Goal: Information Seeking & Learning: Compare options

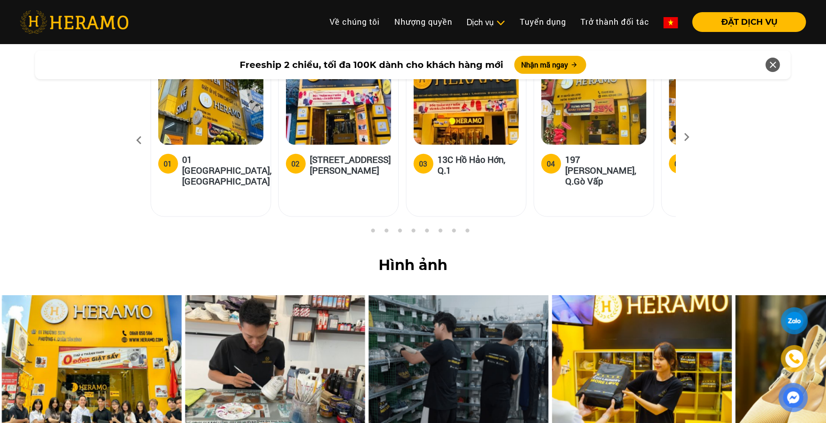
scroll to position [3605, 0]
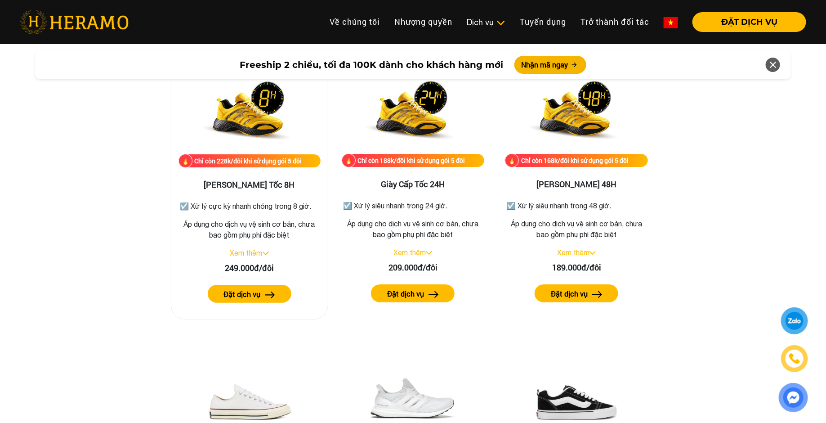
scroll to position [1559, 0]
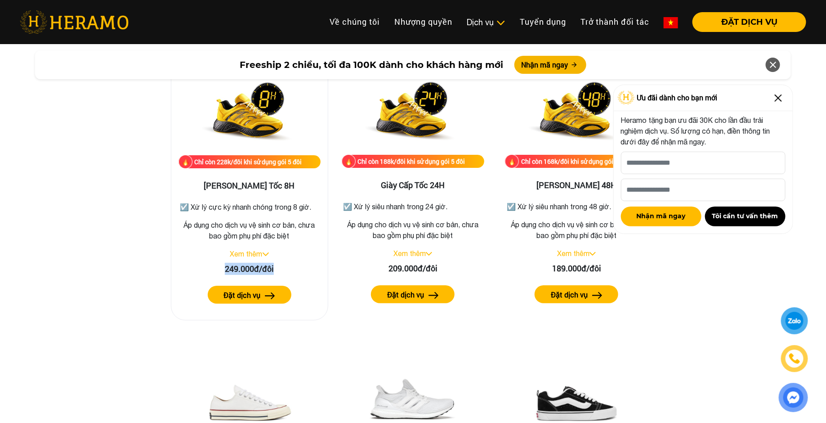
drag, startPoint x: 222, startPoint y: 267, endPoint x: 325, endPoint y: 267, distance: 103.0
click at [325, 267] on div "Chỉ còn 228k/đôi khi sử dụng gói 5 đôi Giày Siêu Tốc 8H ☑️ Xử lý cực kỳ nhanh c…" at bounding box center [249, 189] width 157 height 263
copy div "249.000đ/đôi"
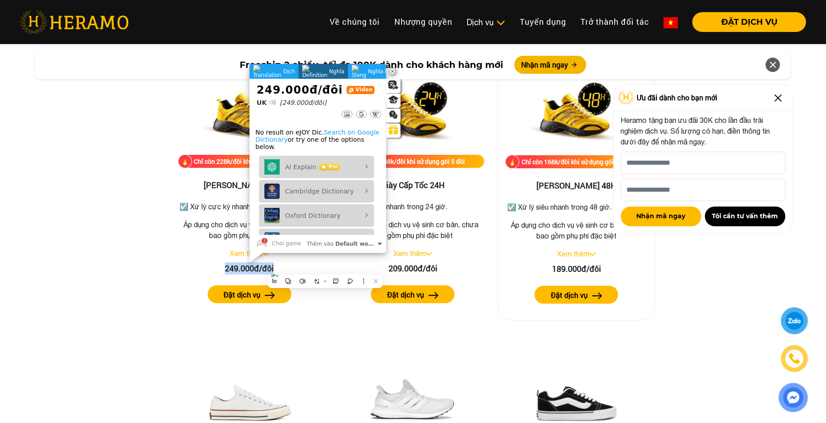
click at [558, 185] on h3 "[PERSON_NAME] 48H" at bounding box center [576, 186] width 142 height 10
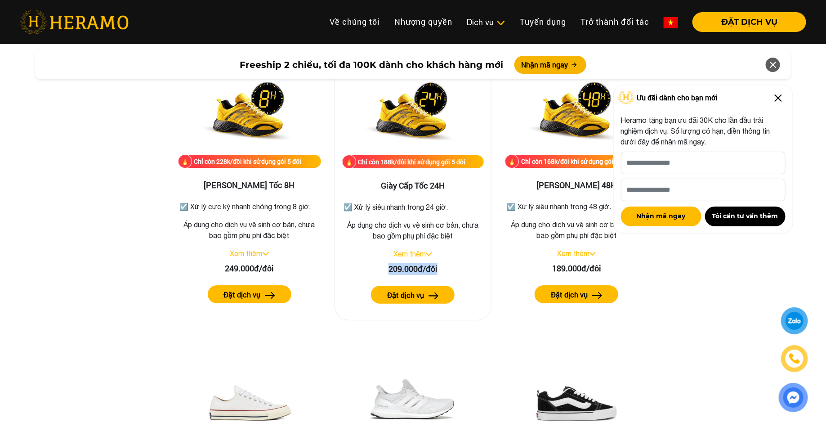
drag, startPoint x: 388, startPoint y: 270, endPoint x: 466, endPoint y: 269, distance: 78.3
click at [467, 270] on div "209.000đ/đôi" at bounding box center [413, 269] width 142 height 12
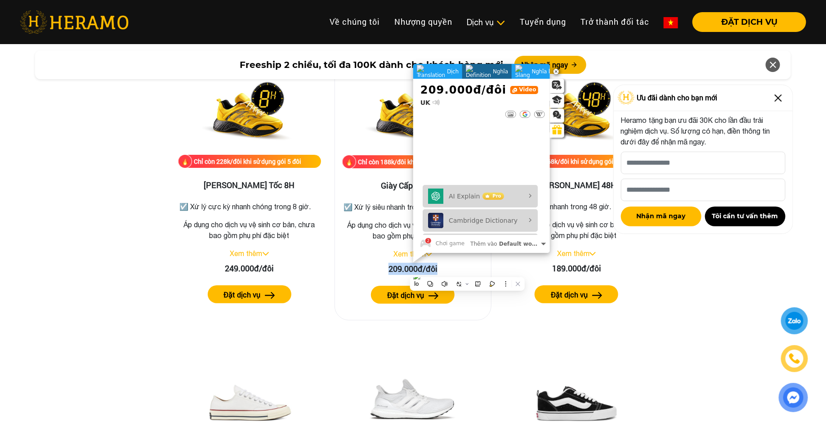
copy div "209.000đ/đôi"
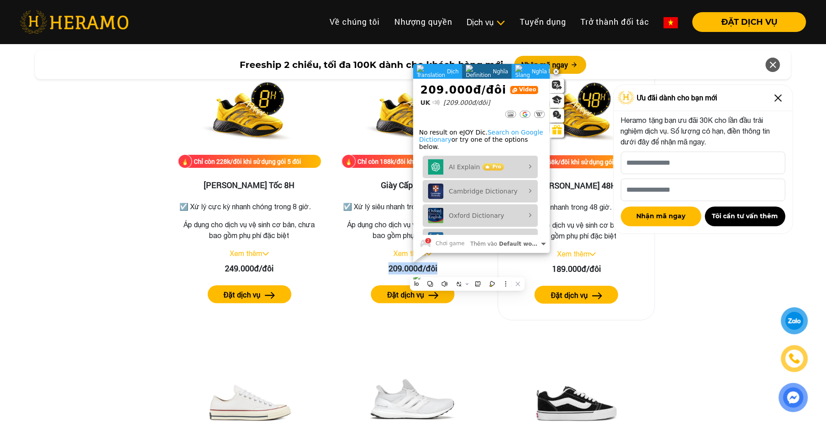
click at [612, 246] on div "Chỉ còn 168k/đôi khi sử dụng gói 5 đôi Giày Nhanh 48H ☑️ Xử lý siêu nhanh trong…" at bounding box center [576, 189] width 157 height 263
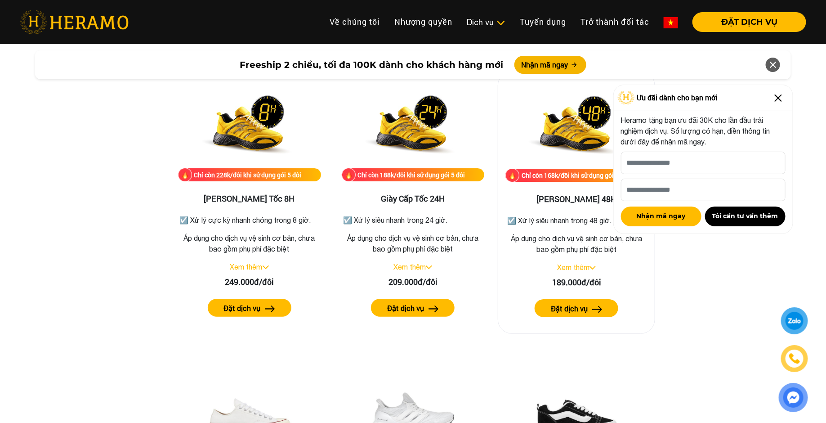
scroll to position [1535, 0]
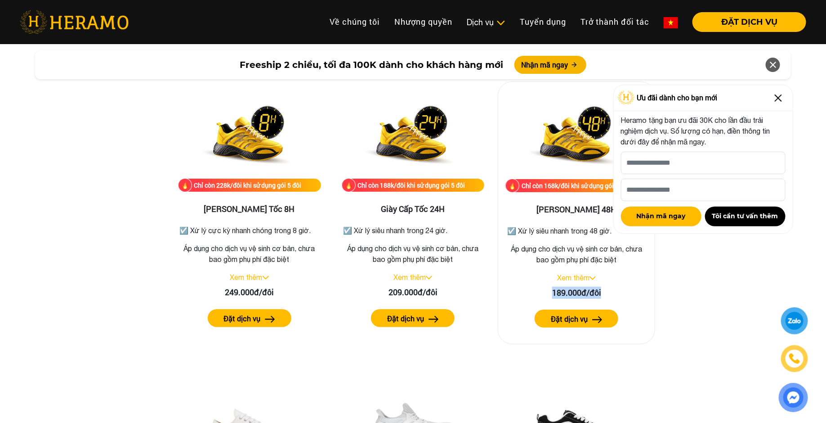
drag, startPoint x: 546, startPoint y: 290, endPoint x: 625, endPoint y: 290, distance: 79.1
click at [625, 290] on div "189.000đ/đôi" at bounding box center [576, 292] width 142 height 12
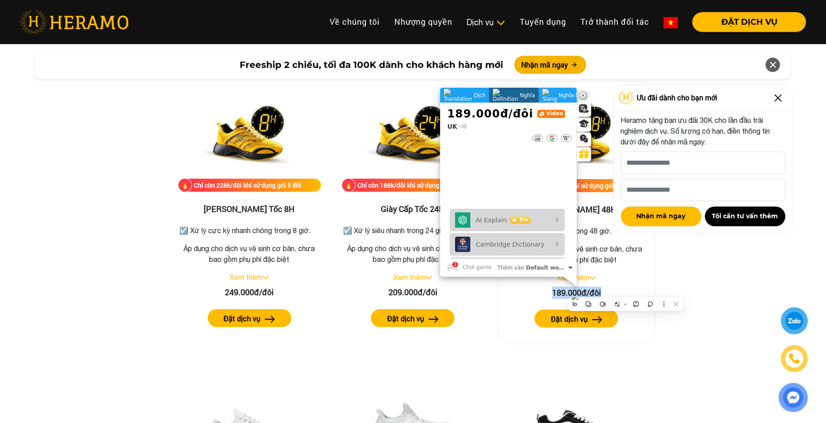
copy div "189.000đ/đôi"
